Goal: Complete application form

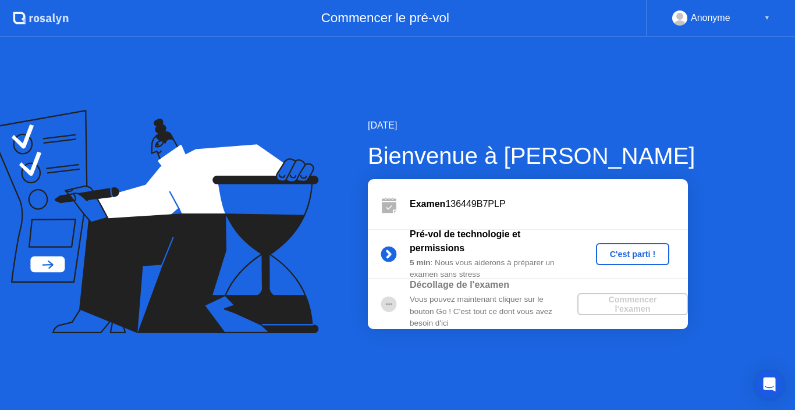
click at [617, 250] on div "C'est parti !" at bounding box center [633, 254] width 65 height 9
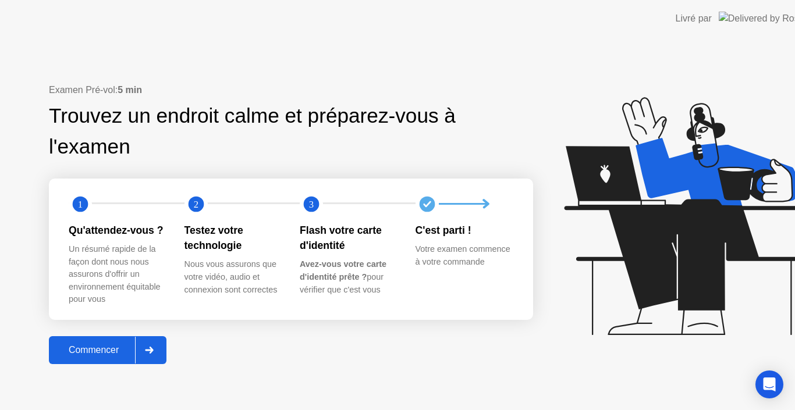
click at [617, 248] on icon at bounding box center [685, 216] width 243 height 238
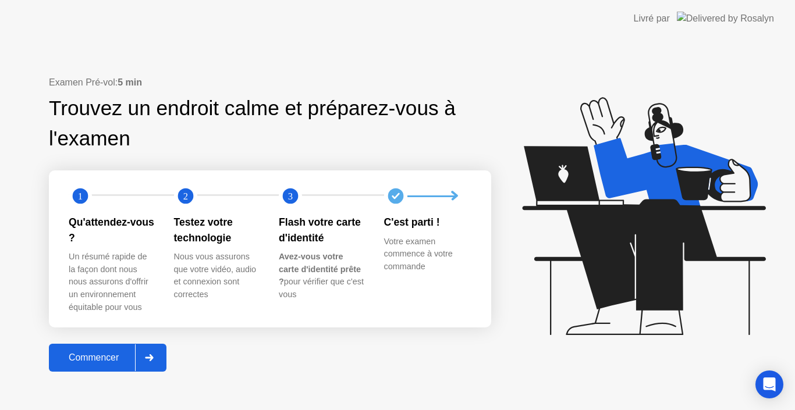
click at [127, 350] on button "Commencer" at bounding box center [108, 358] width 118 height 28
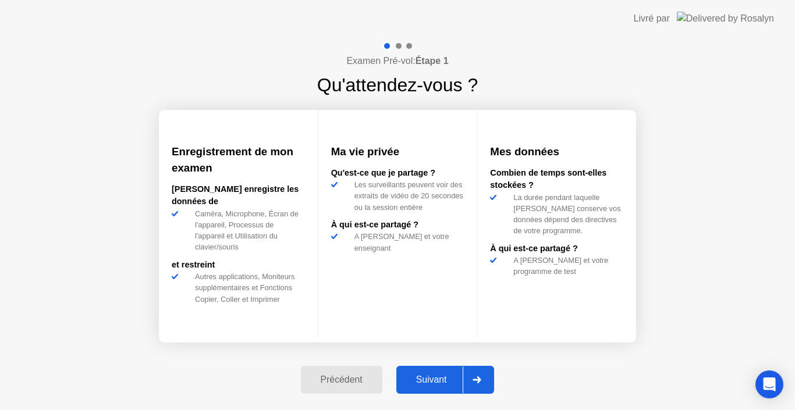
click at [419, 380] on div "Suivant" at bounding box center [431, 380] width 63 height 10
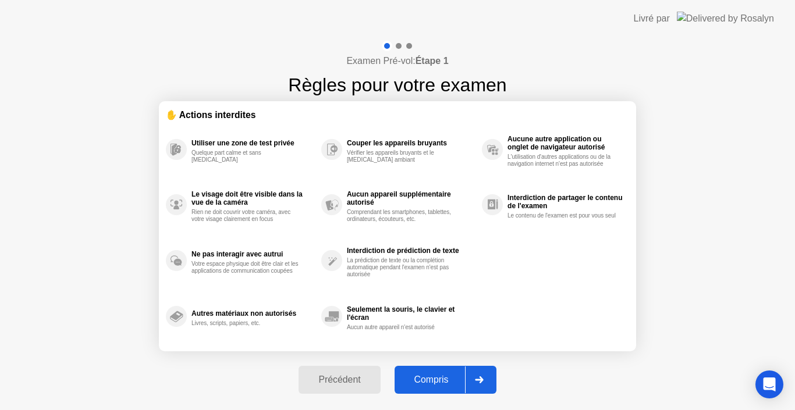
click at [422, 382] on div "Compris" at bounding box center [431, 380] width 67 height 10
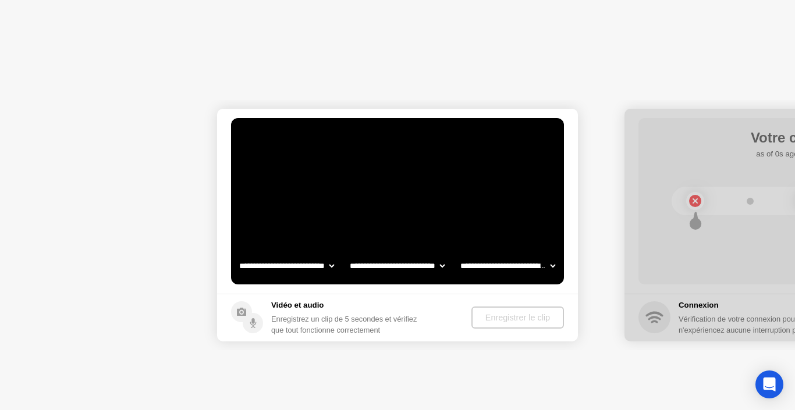
select select "**********"
select select "*******"
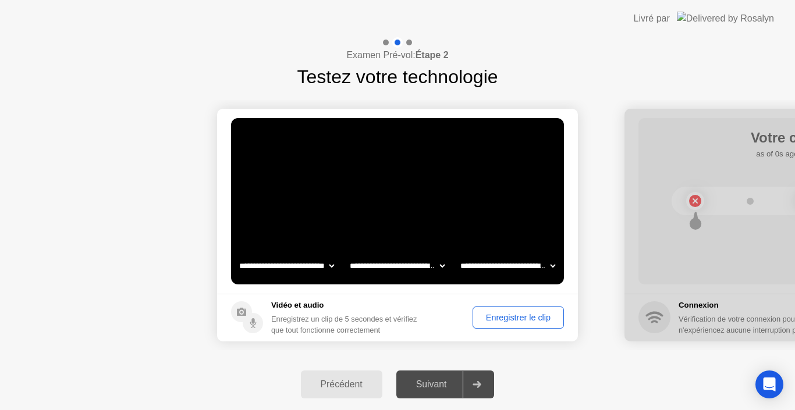
click at [431, 390] on div "Suivant" at bounding box center [431, 384] width 63 height 10
click at [478, 381] on icon at bounding box center [477, 384] width 9 height 7
click at [489, 317] on div "Enregistrer le clip" at bounding box center [518, 317] width 83 height 9
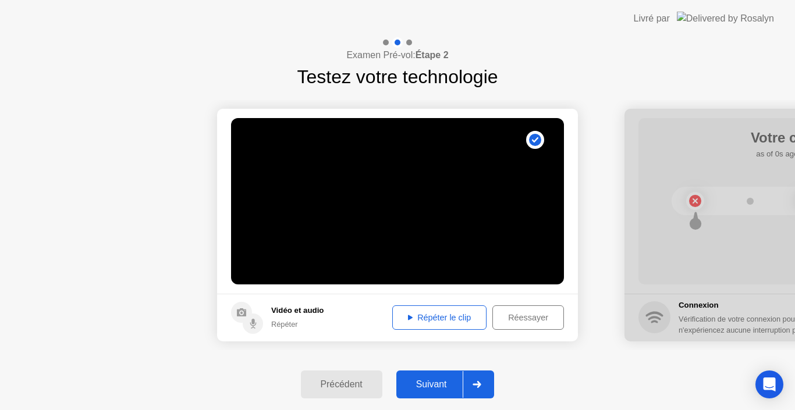
click at [446, 325] on button "Répéter le clip" at bounding box center [439, 318] width 94 height 24
click at [403, 320] on div "Répéter le clip" at bounding box center [439, 317] width 86 height 9
click at [408, 317] on icon at bounding box center [410, 317] width 5 height 5
click at [498, 313] on div "Réessayer" at bounding box center [527, 317] width 63 height 9
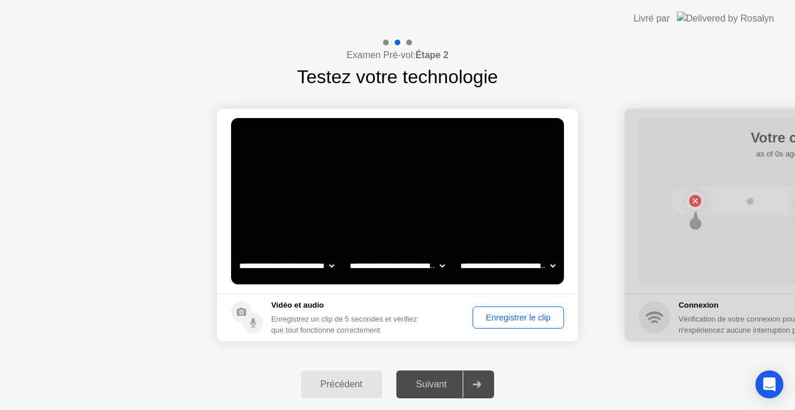
click at [445, 388] on div "Suivant" at bounding box center [431, 384] width 63 height 10
click at [503, 313] on div "Enregistrer le clip" at bounding box center [518, 317] width 83 height 9
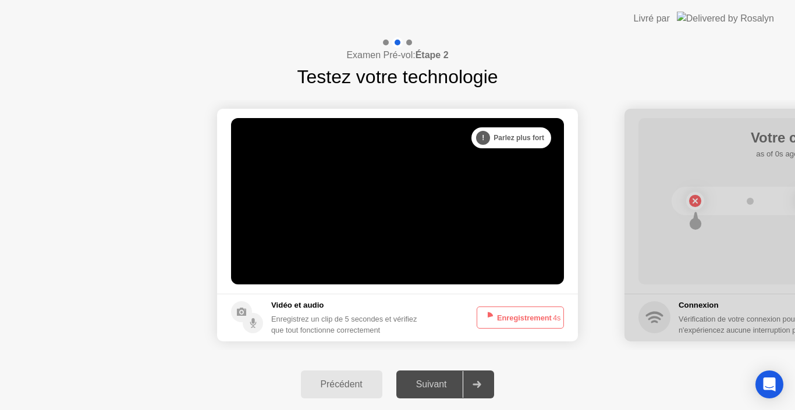
click at [503, 313] on button "Enregistrement 4s" at bounding box center [520, 318] width 87 height 22
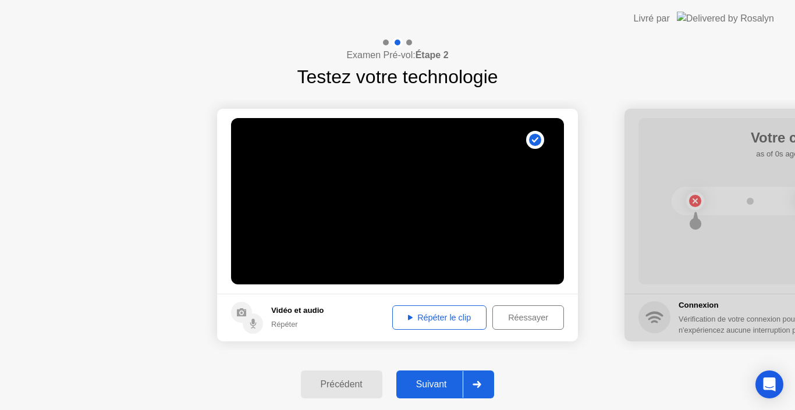
click at [408, 317] on icon at bounding box center [410, 318] width 5 height 6
click at [408, 316] on icon at bounding box center [410, 317] width 5 height 5
click at [401, 318] on div "Répéter le clip" at bounding box center [439, 317] width 86 height 9
click at [408, 315] on icon at bounding box center [410, 317] width 5 height 5
click at [437, 381] on div "Suivant" at bounding box center [431, 384] width 63 height 10
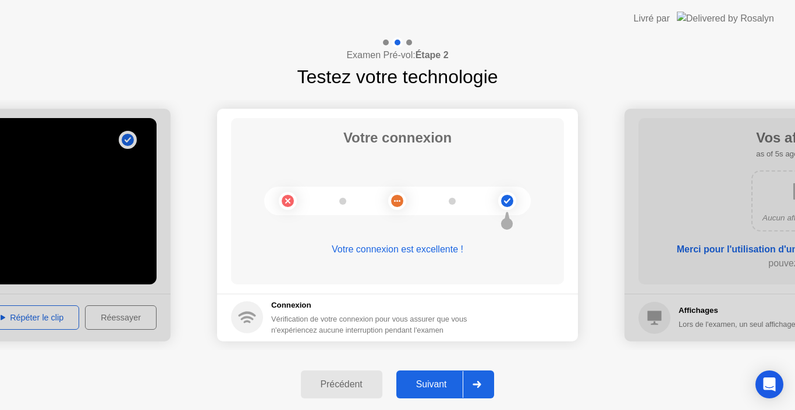
click at [437, 381] on div "Suivant" at bounding box center [431, 384] width 63 height 10
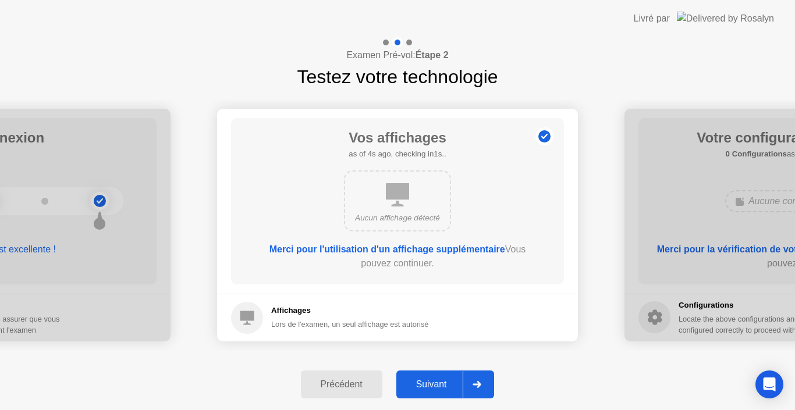
click at [437, 381] on div "Suivant" at bounding box center [431, 384] width 63 height 10
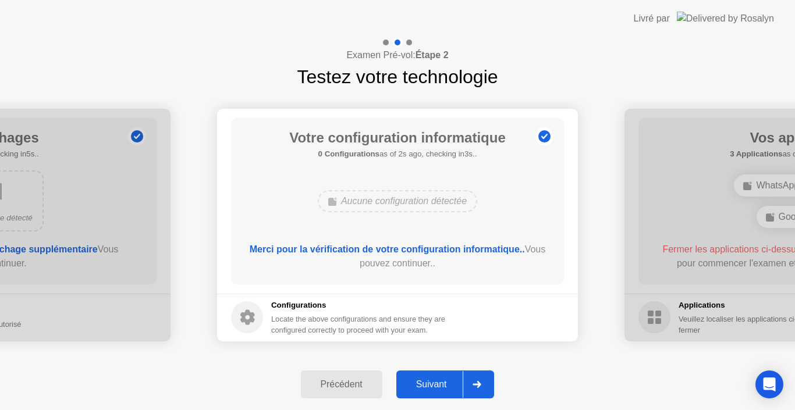
click at [437, 381] on div "Suivant" at bounding box center [431, 384] width 63 height 10
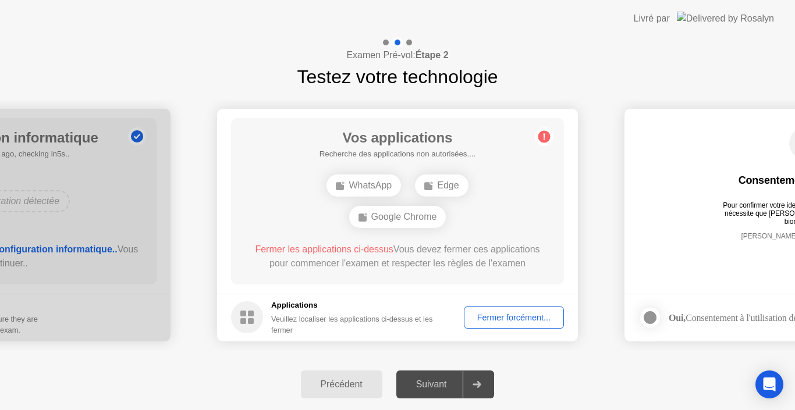
click at [427, 214] on div "Google Chrome" at bounding box center [397, 217] width 97 height 22
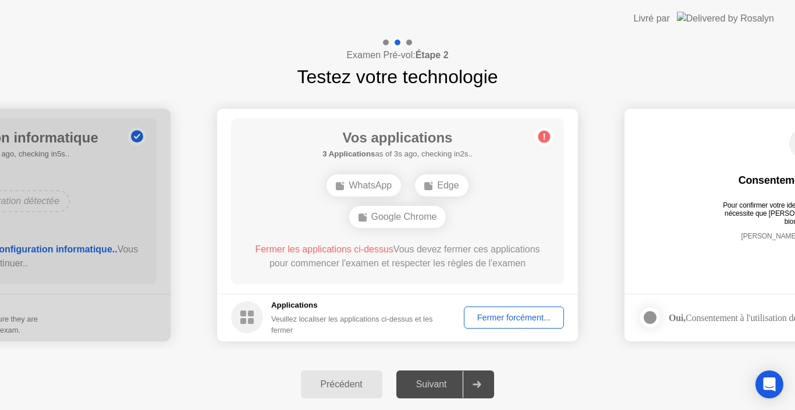
click at [434, 187] on icon at bounding box center [428, 185] width 9 height 9
click at [391, 185] on div "WhatsApp" at bounding box center [363, 186] width 74 height 22
click at [455, 385] on div "Suivant" at bounding box center [431, 384] width 63 height 10
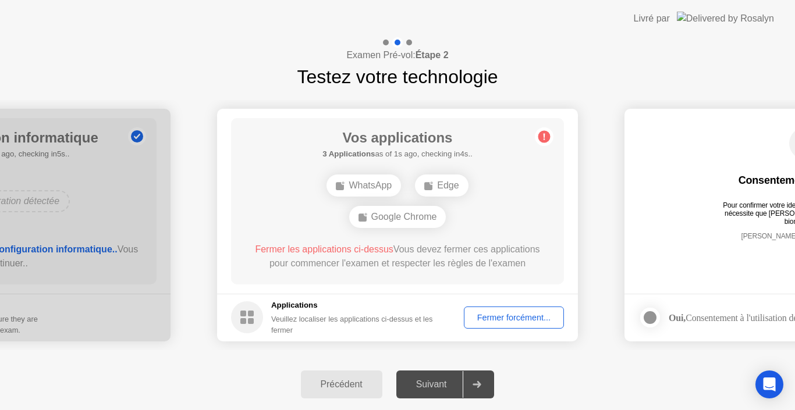
click at [455, 385] on div "Suivant" at bounding box center [431, 384] width 63 height 10
click at [475, 385] on icon at bounding box center [477, 384] width 9 height 7
click at [382, 204] on div "WhatsApp" at bounding box center [363, 201] width 74 height 22
click at [438, 211] on div "Edge" at bounding box center [441, 201] width 53 height 22
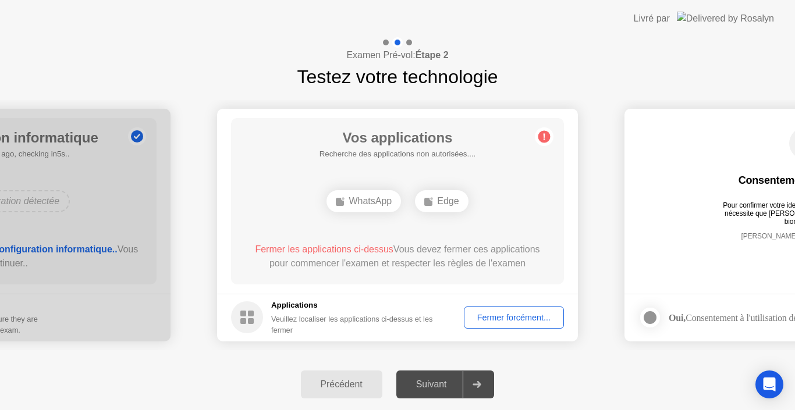
click at [440, 204] on div "Edge" at bounding box center [441, 201] width 53 height 22
click at [543, 131] on circle at bounding box center [544, 136] width 12 height 12
click at [545, 138] on circle at bounding box center [544, 136] width 12 height 12
click at [453, 203] on div "Edge" at bounding box center [441, 201] width 53 height 22
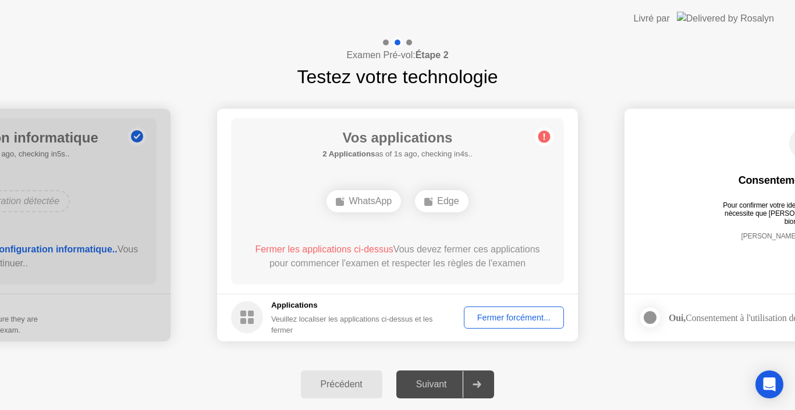
click at [371, 201] on div "WhatsApp" at bounding box center [363, 201] width 74 height 22
click at [247, 328] on circle at bounding box center [247, 317] width 32 height 32
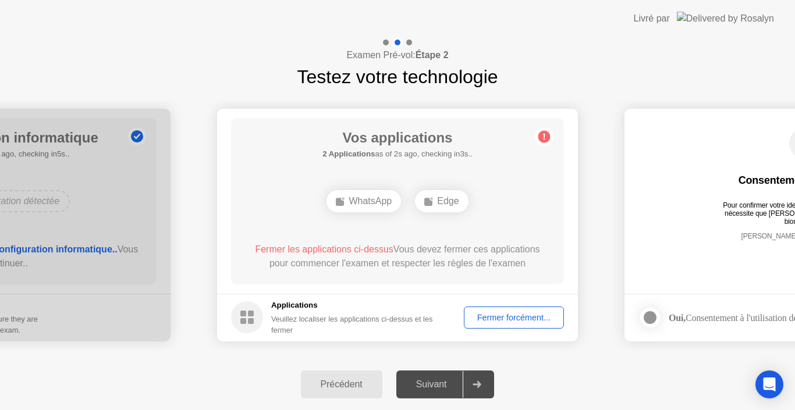
click at [247, 328] on circle at bounding box center [247, 317] width 32 height 32
click at [248, 321] on rect at bounding box center [251, 321] width 6 height 6
click at [441, 55] on b "Étape 2" at bounding box center [432, 55] width 33 height 10
click at [431, 204] on rect at bounding box center [428, 202] width 8 height 8
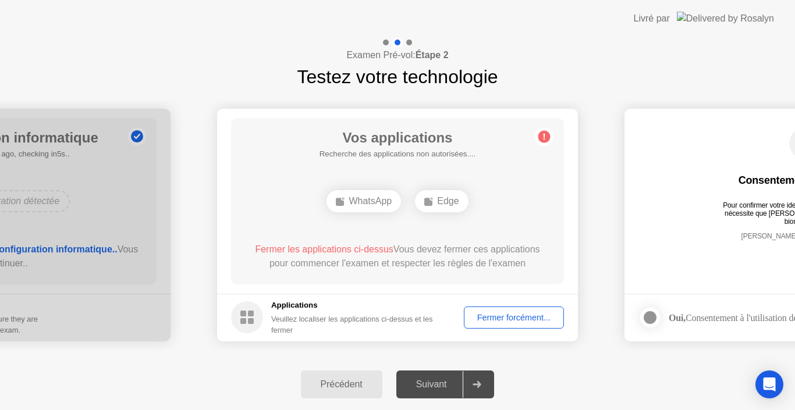
click at [431, 204] on rect at bounding box center [428, 202] width 8 height 8
click at [476, 382] on icon at bounding box center [477, 384] width 9 height 7
drag, startPoint x: 596, startPoint y: 169, endPoint x: 620, endPoint y: 205, distance: 44.1
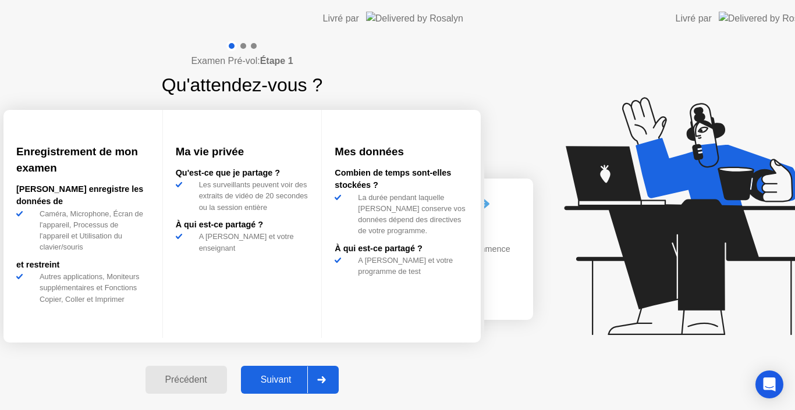
click at [116, 349] on div "Examen Pré-vol: Étape 1 Qu'attendez-vous ? Enregistrement de mon examen [PERSON…" at bounding box center [242, 223] width 484 height 373
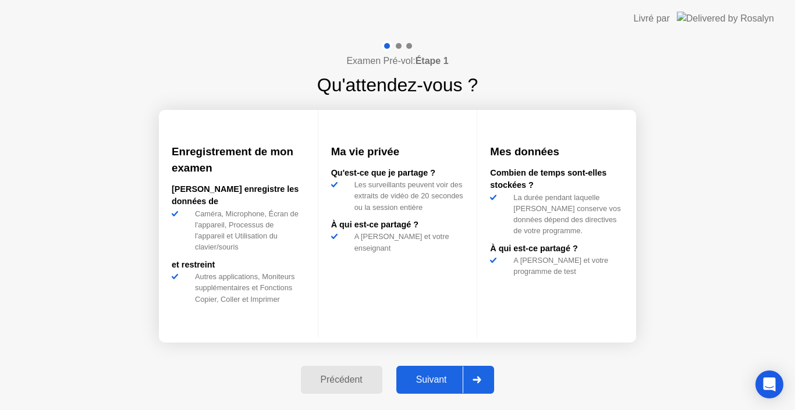
click at [439, 372] on button "Suivant" at bounding box center [445, 380] width 98 height 28
select select "Available cameras"
select select "Available speakers"
select select "Available microphones"
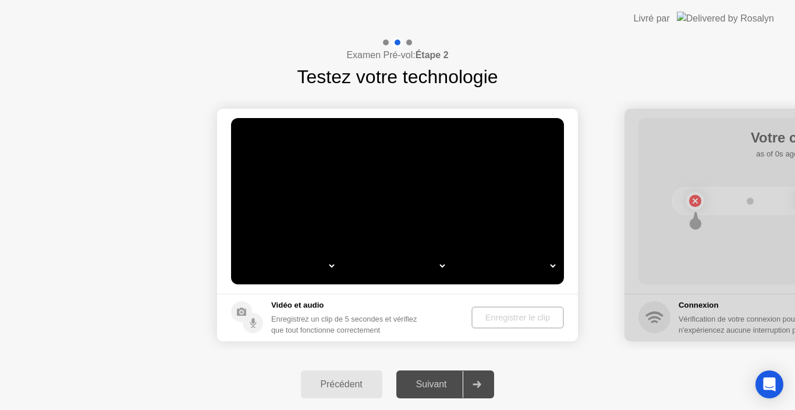
select select "*"
select select "**********"
select select "*******"
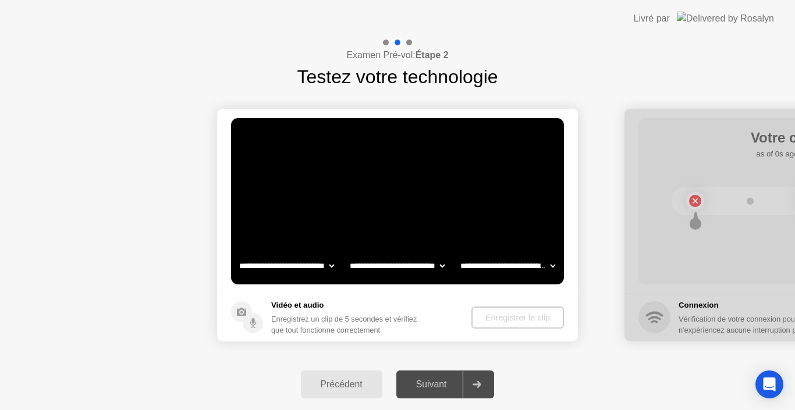
select select "*******"
click at [298, 399] on div "Précédent Suivant" at bounding box center [397, 384] width 795 height 51
click at [502, 313] on div "Enregistrer le clip" at bounding box center [518, 317] width 83 height 9
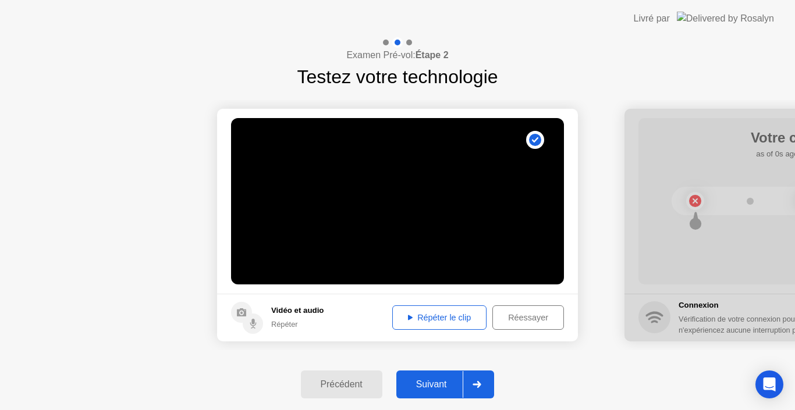
click at [455, 315] on div "Répéter le clip" at bounding box center [439, 317] width 86 height 9
click at [438, 377] on button "Suivant" at bounding box center [445, 385] width 98 height 28
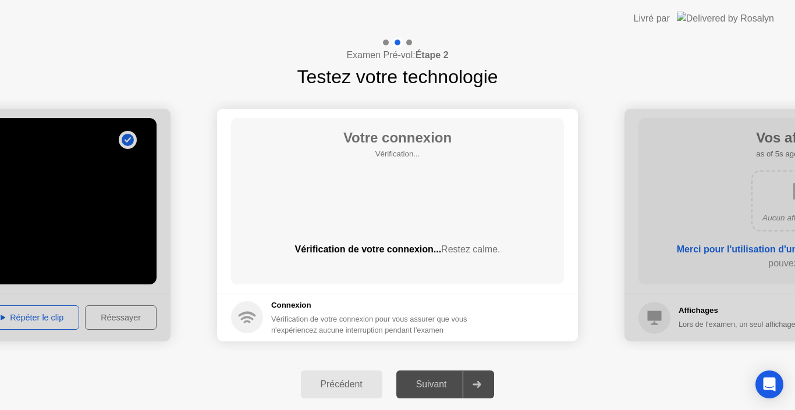
click at [420, 287] on main "Votre connexion Vérification... Vérification de votre connexion... Restez calme." at bounding box center [397, 201] width 361 height 185
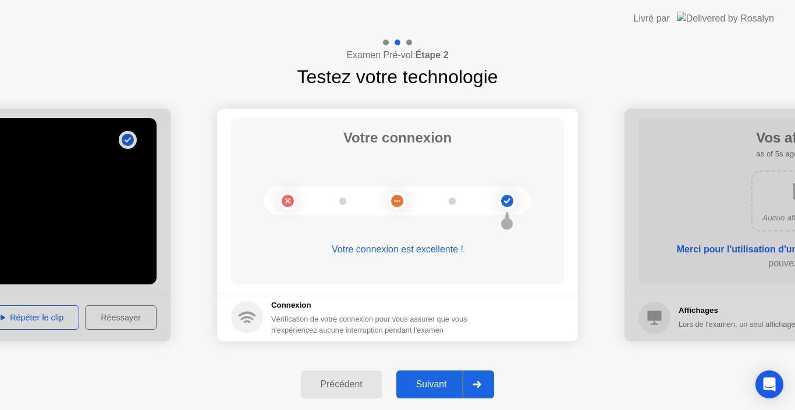
click at [444, 379] on div "Suivant" at bounding box center [431, 384] width 63 height 10
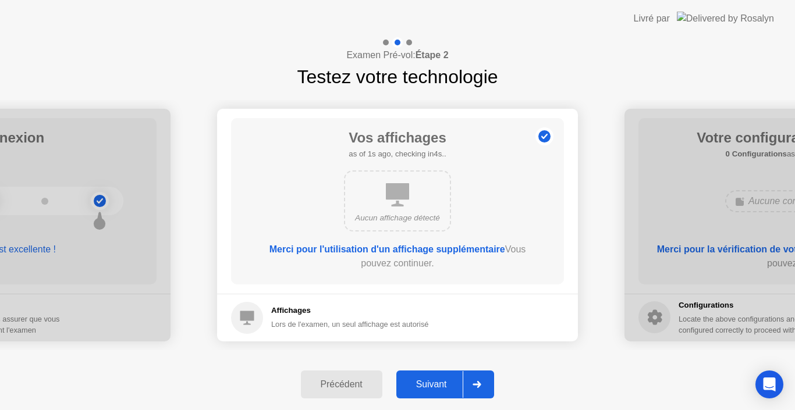
click at [444, 379] on div "Suivant" at bounding box center [431, 384] width 63 height 10
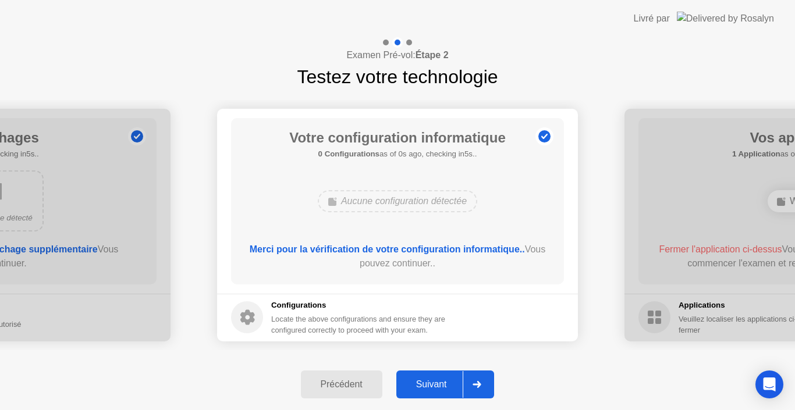
click at [443, 379] on div "Suivant" at bounding box center [431, 384] width 63 height 10
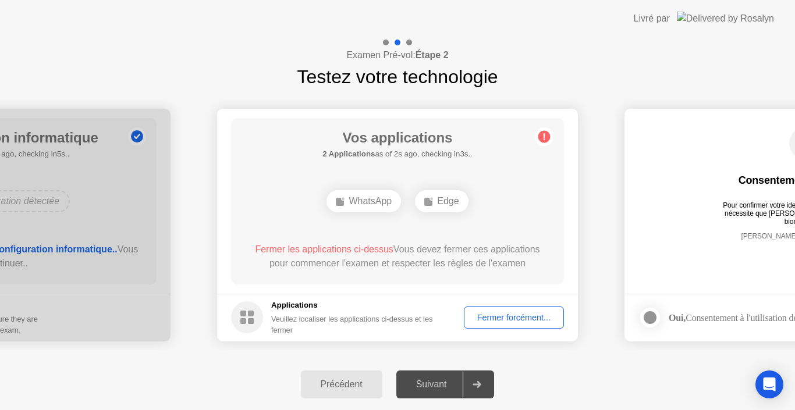
click at [496, 314] on div "Fermer forcément..." at bounding box center [514, 317] width 92 height 9
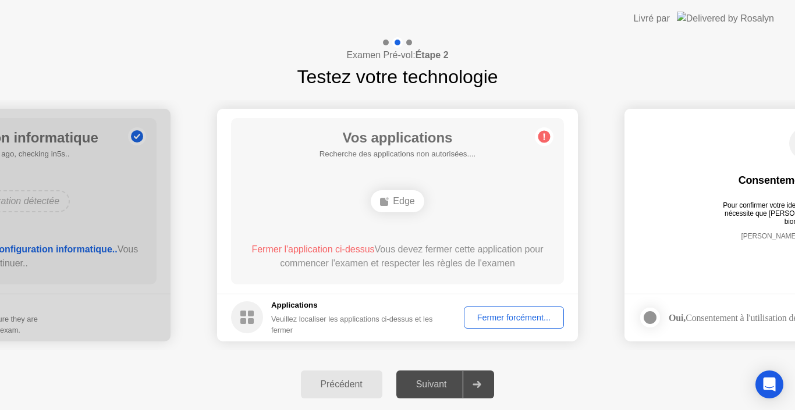
click at [494, 318] on div "Fermer forcément..." at bounding box center [514, 317] width 92 height 9
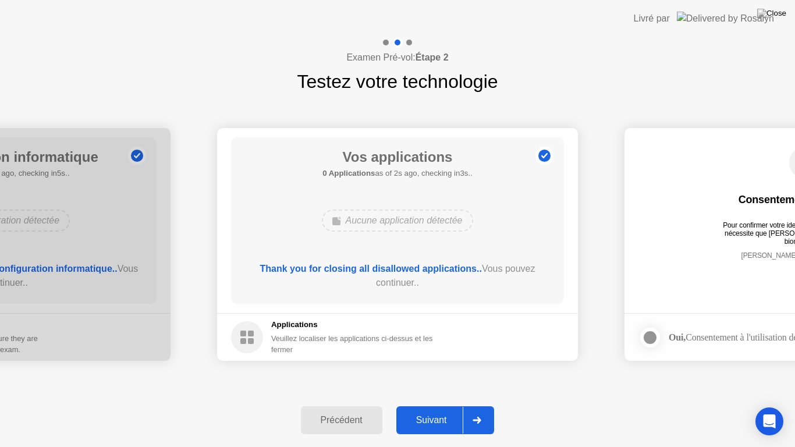
click at [438, 410] on div "Suivant" at bounding box center [431, 420] width 63 height 10
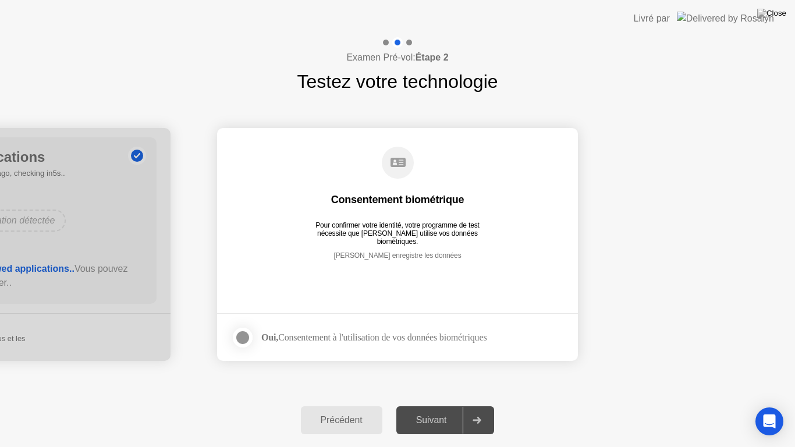
click at [327, 336] on div "Oui, Consentement à l'utilisation de vos données biométriques" at bounding box center [373, 337] width 225 height 11
click at [240, 335] on div at bounding box center [243, 338] width 14 height 14
click at [443, 410] on div "Suivant" at bounding box center [431, 420] width 63 height 10
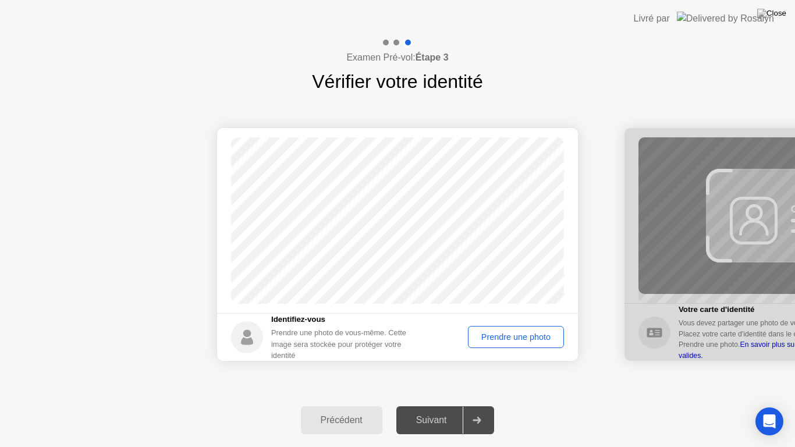
click at [507, 332] on div "Prendre une photo" at bounding box center [516, 336] width 88 height 9
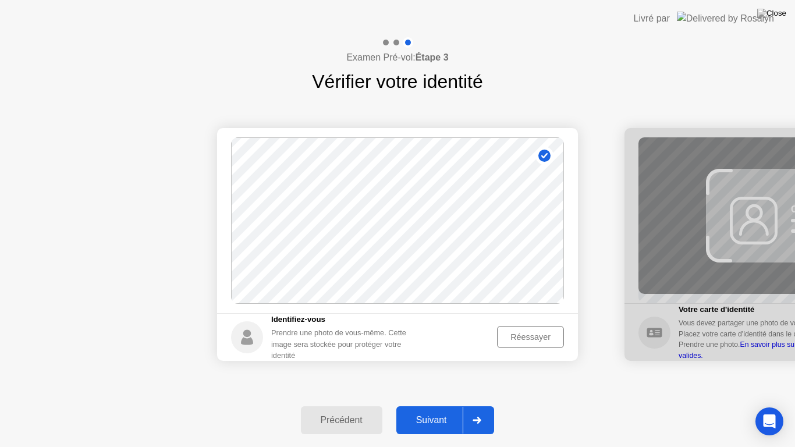
click at [505, 338] on div "Réessayer" at bounding box center [530, 336] width 59 height 9
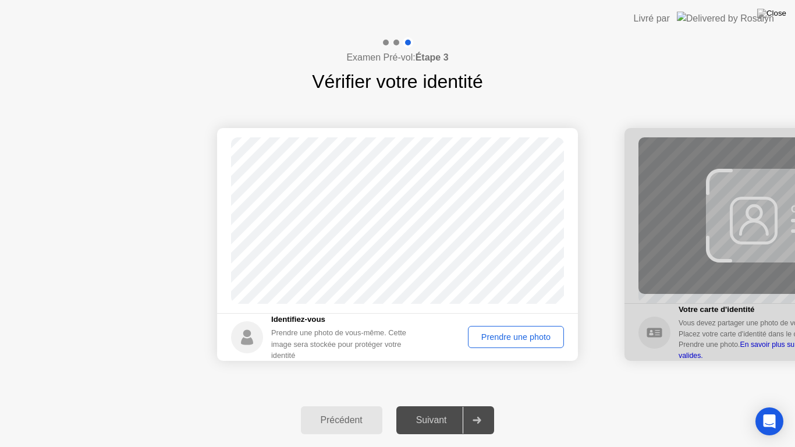
click at [548, 391] on div "Succès Photo correcte Identifiez-vous Prendre une photo de vous-même. Cette ima…" at bounding box center [397, 244] width 795 height 298
click at [516, 329] on button "Prendre une photo" at bounding box center [516, 337] width 96 height 22
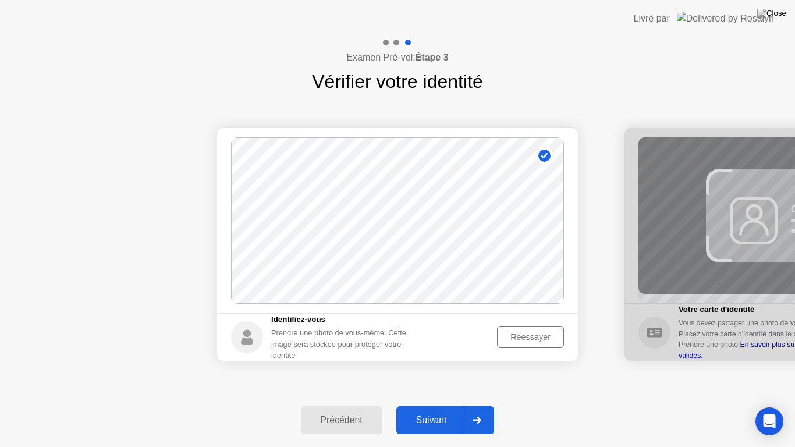
click at [434, 410] on div "Suivant" at bounding box center [431, 420] width 63 height 10
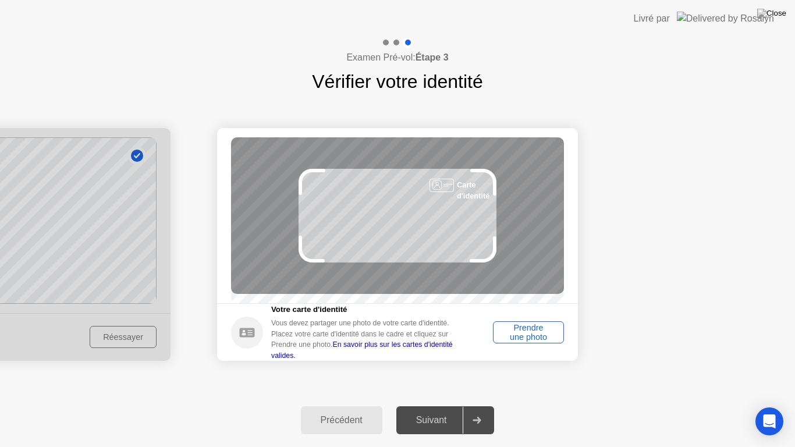
click at [544, 334] on div "Prendre une photo" at bounding box center [528, 332] width 63 height 19
